Goal: Transaction & Acquisition: Subscribe to service/newsletter

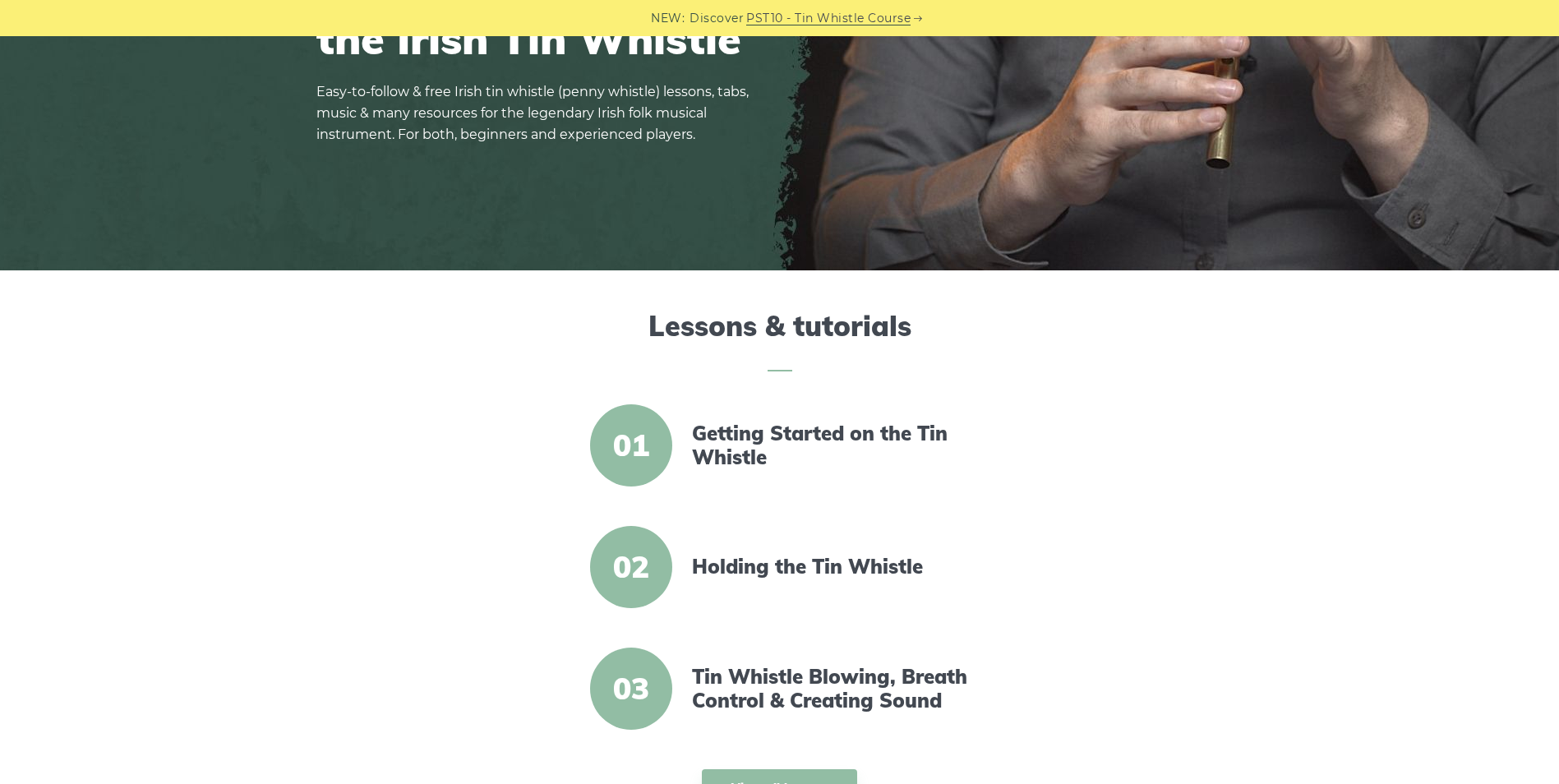
scroll to position [329, 0]
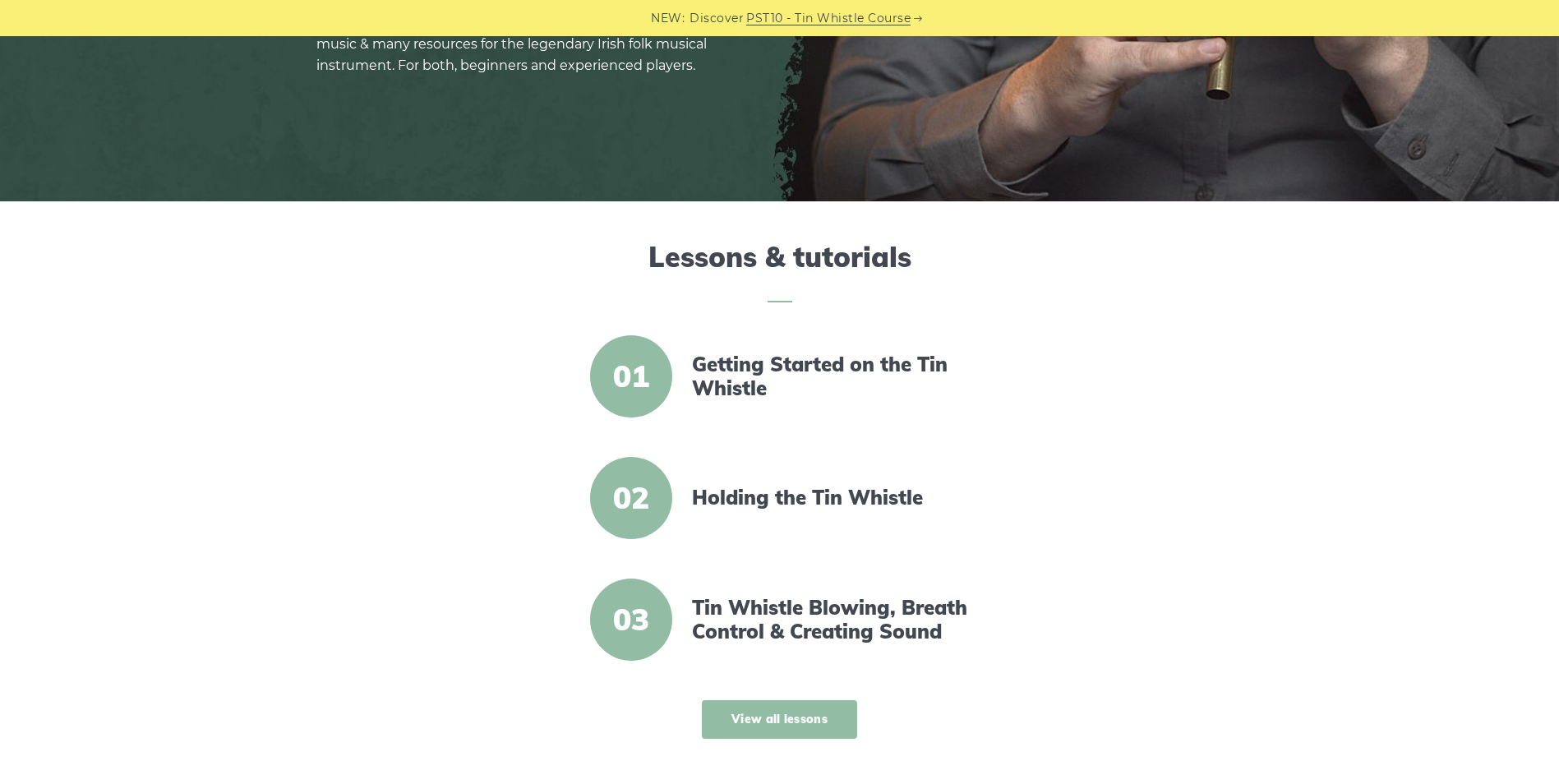
click at [825, 717] on link "View all lessons" at bounding box center [780, 719] width 156 height 39
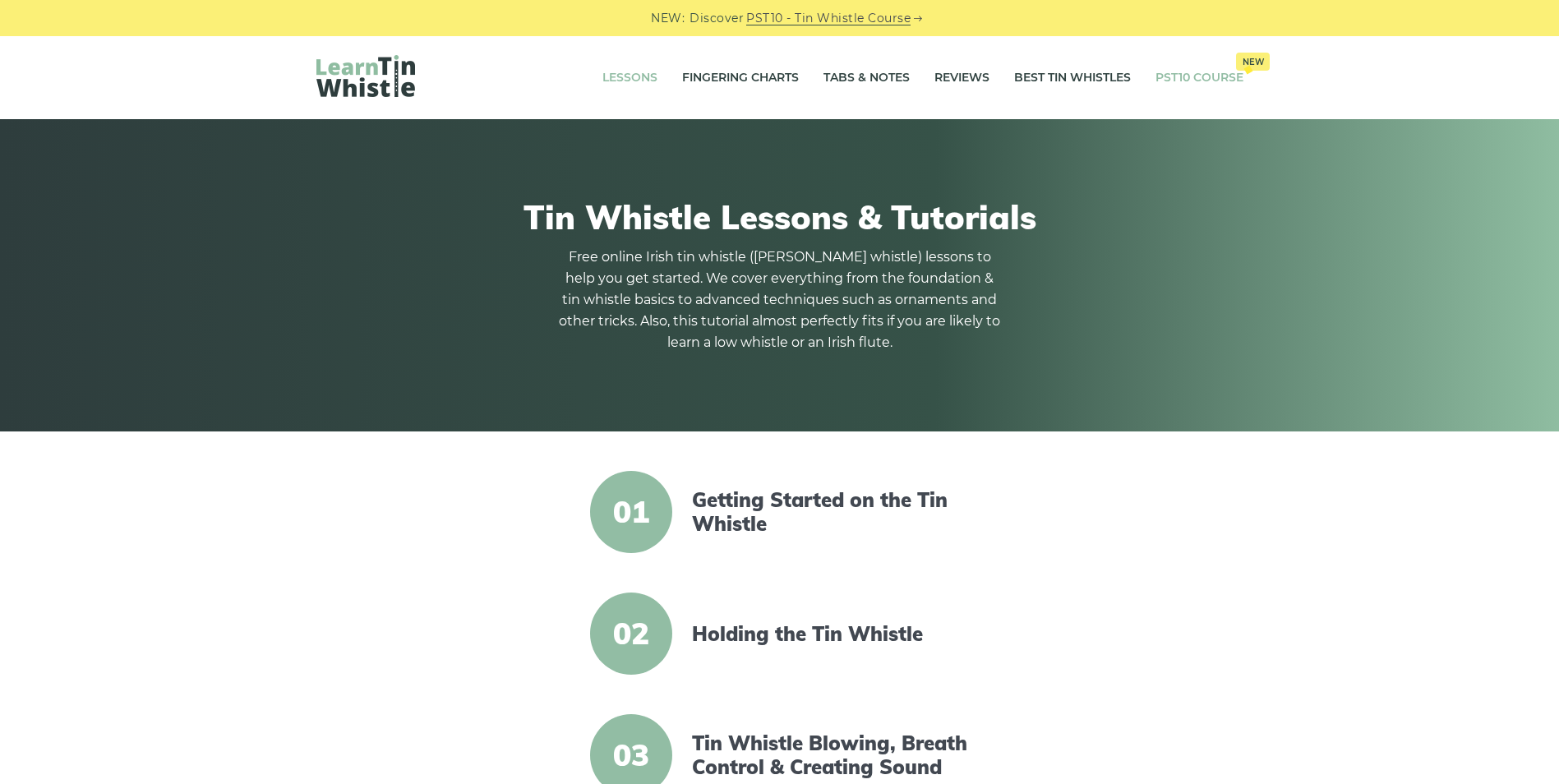
click at [1172, 79] on link "PST10 Course New" at bounding box center [1199, 78] width 88 height 41
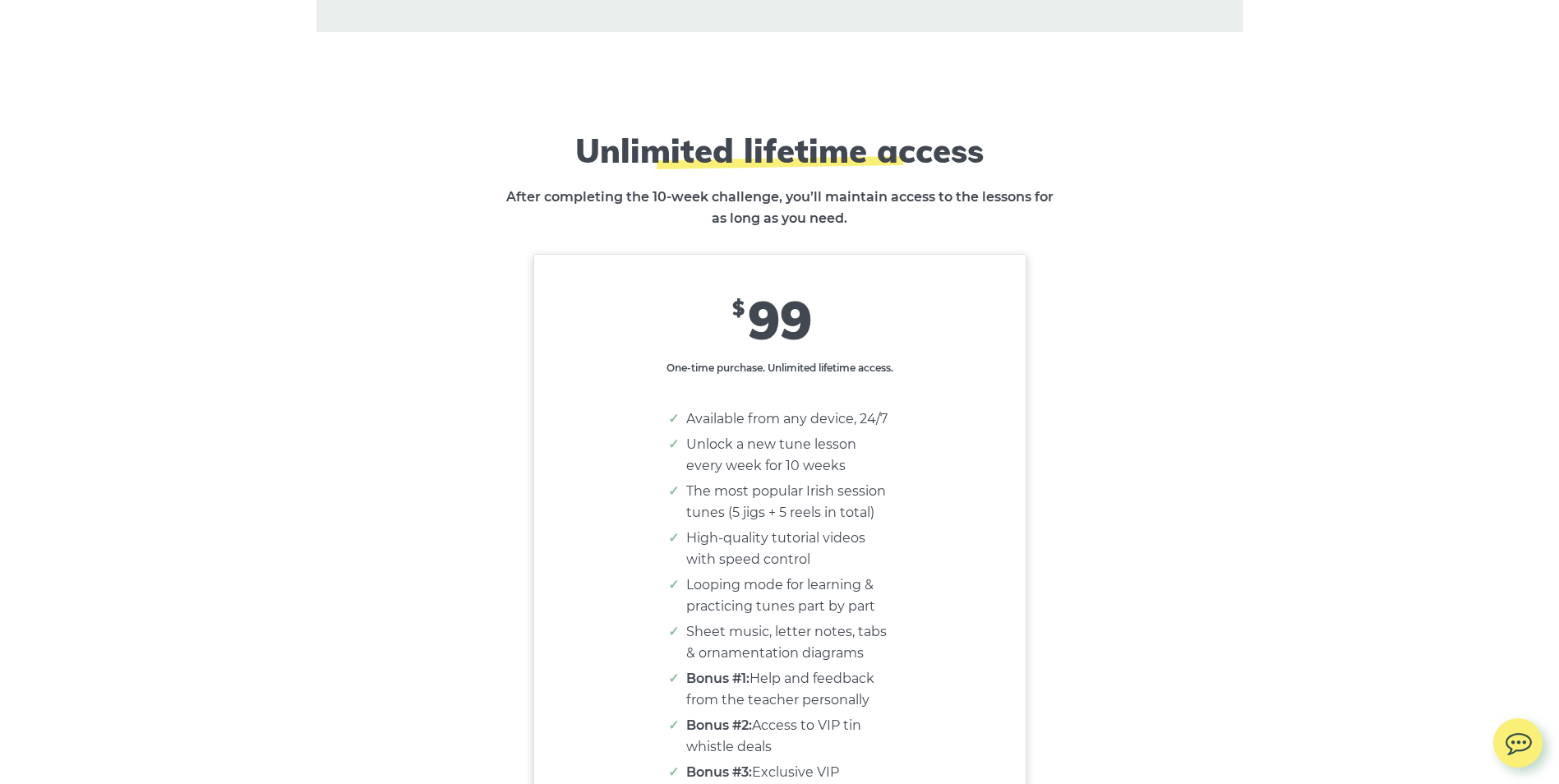
scroll to position [9942, 0]
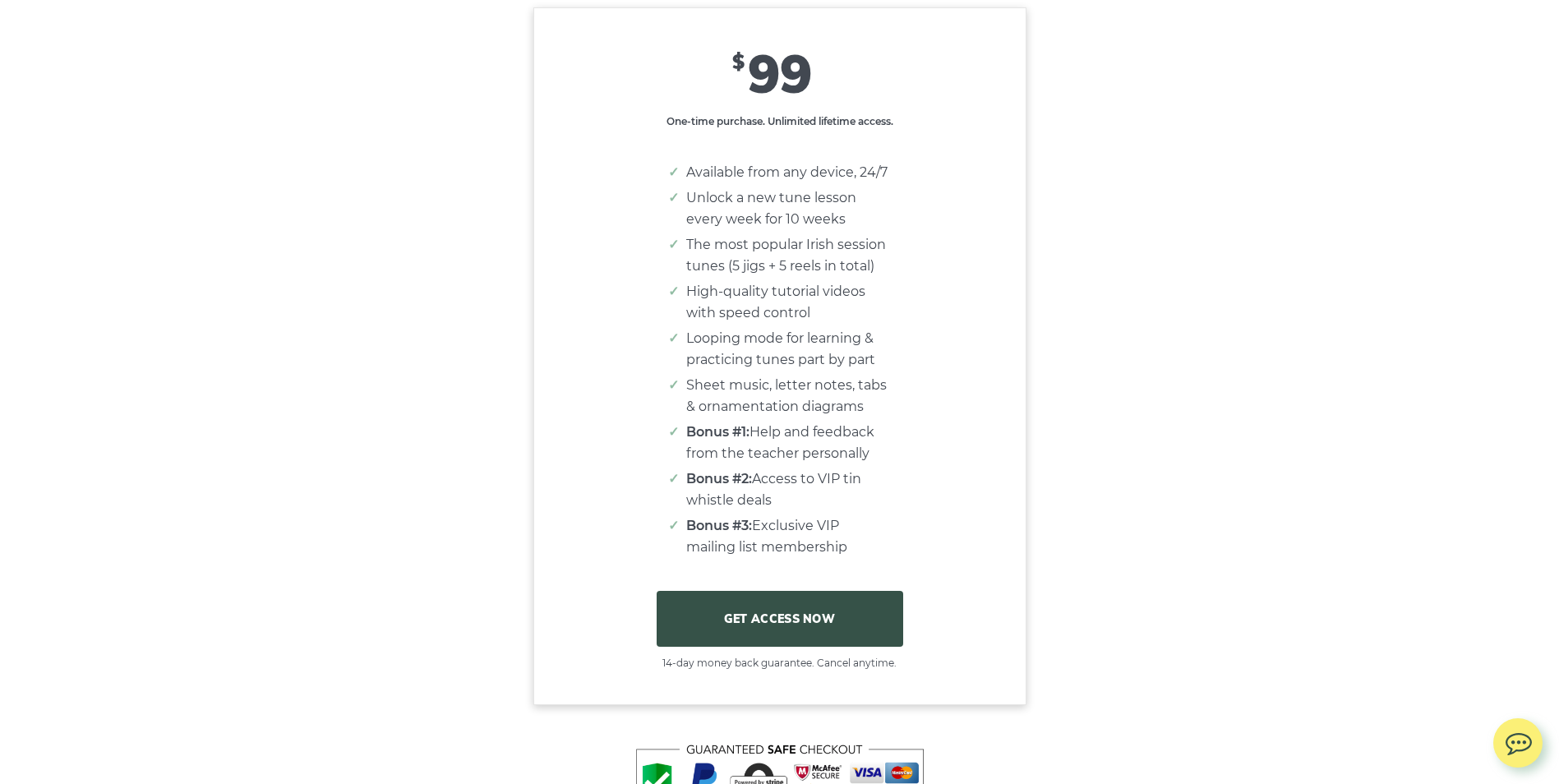
click at [809, 624] on link "GET ACCESS NOW" at bounding box center [780, 618] width 247 height 56
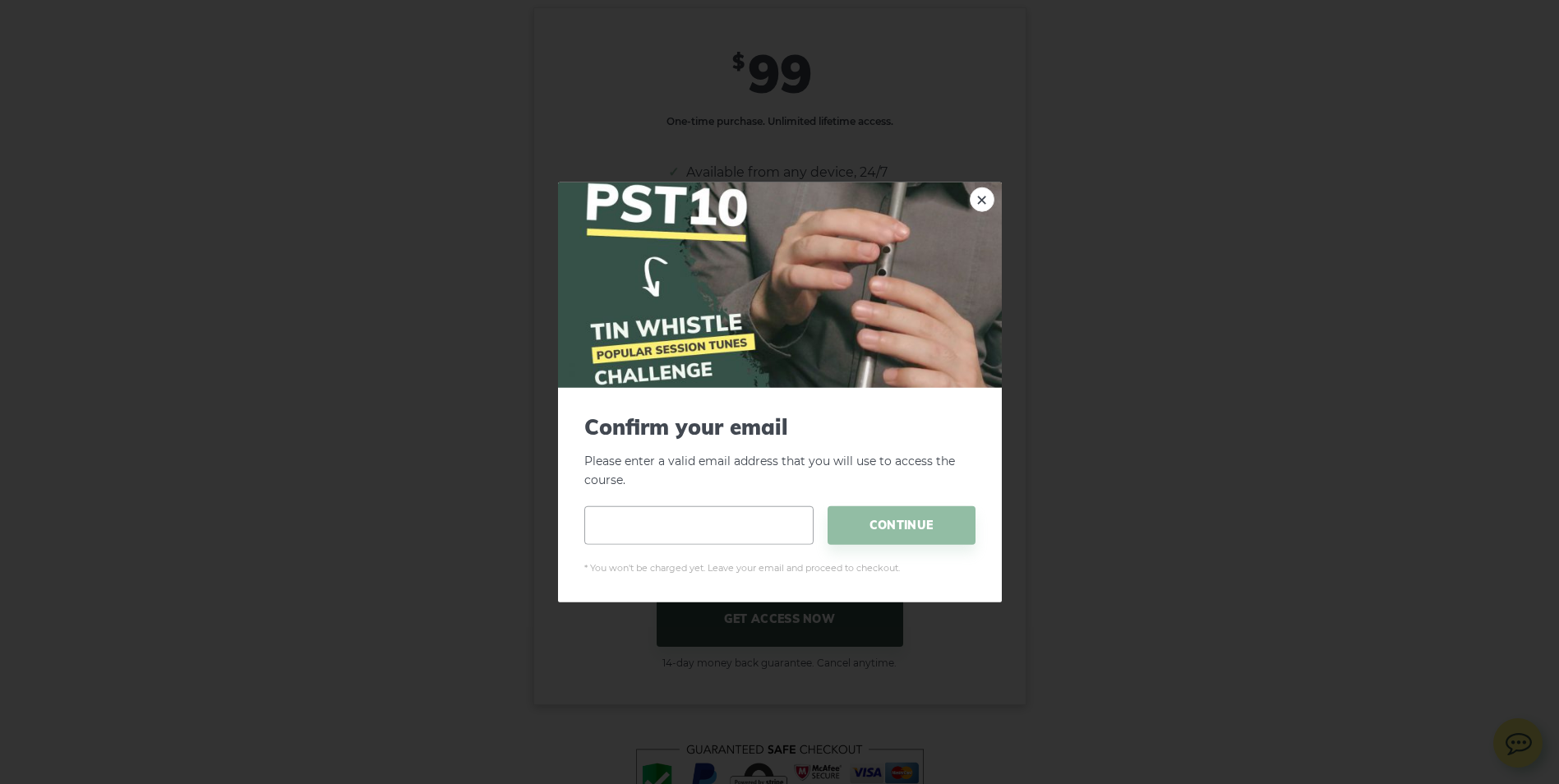
click at [721, 530] on input "email" at bounding box center [698, 524] width 229 height 39
type input "**********"
click at [870, 529] on span "CONTINUE" at bounding box center [901, 524] width 148 height 39
